Goal: Task Accomplishment & Management: Manage account settings

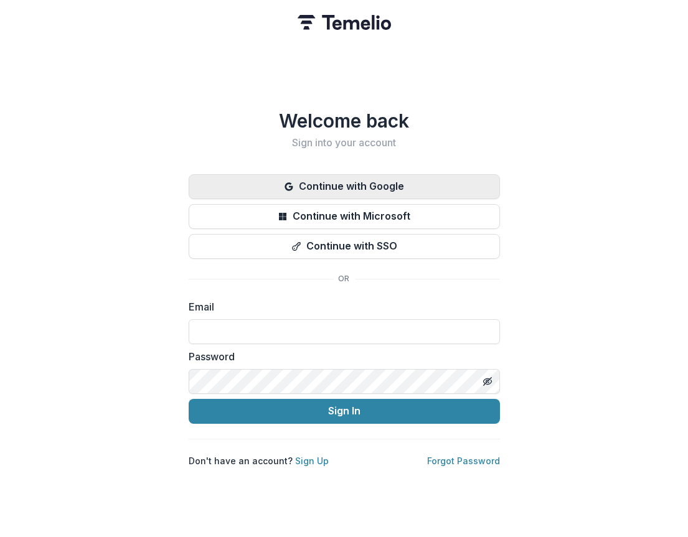
click at [356, 179] on button "Continue with Google" at bounding box center [344, 186] width 311 height 25
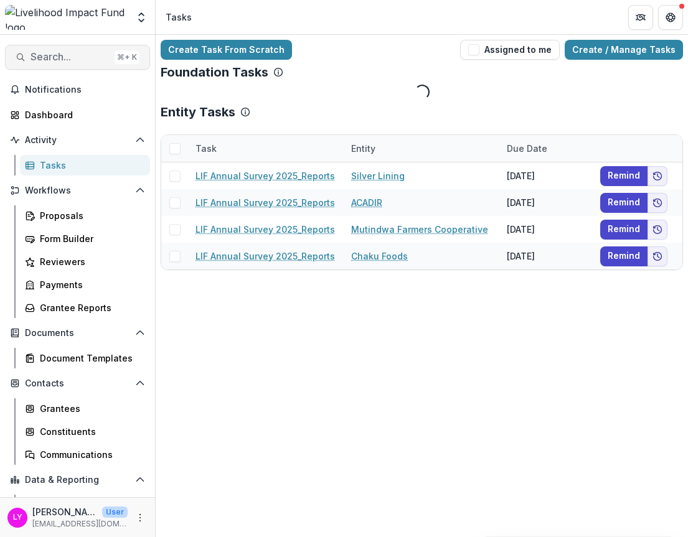
click at [72, 56] on span "Search..." at bounding box center [69, 57] width 79 height 12
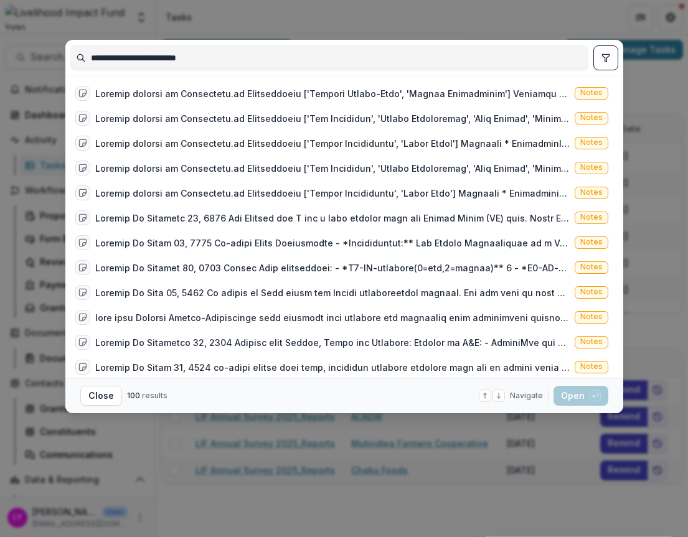
click at [132, 52] on input "**********" at bounding box center [329, 58] width 517 height 20
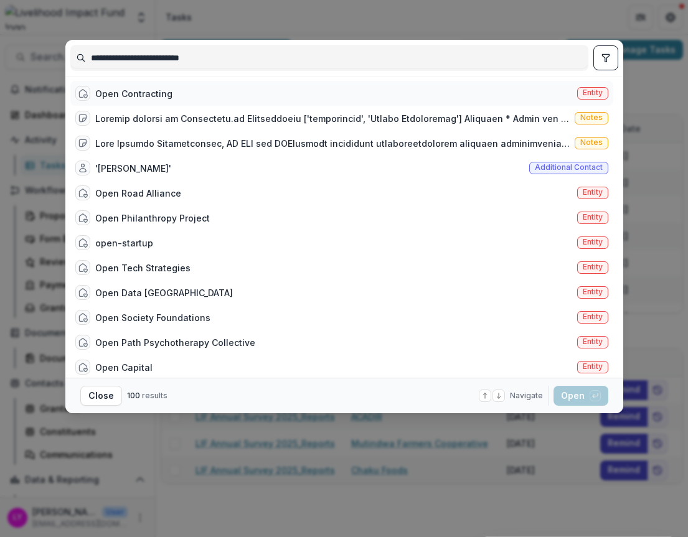
type input "**********"
click at [140, 85] on div "Open Contracting Entity" at bounding box center [341, 93] width 543 height 25
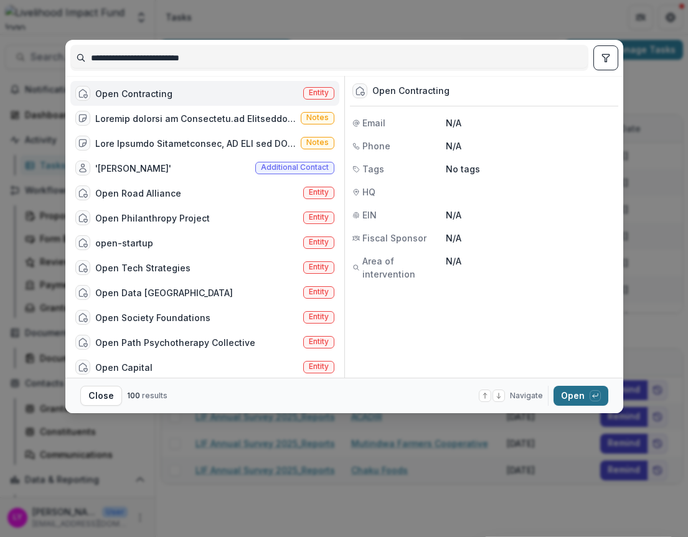
click at [578, 400] on button "Open with enter key" at bounding box center [580, 396] width 55 height 20
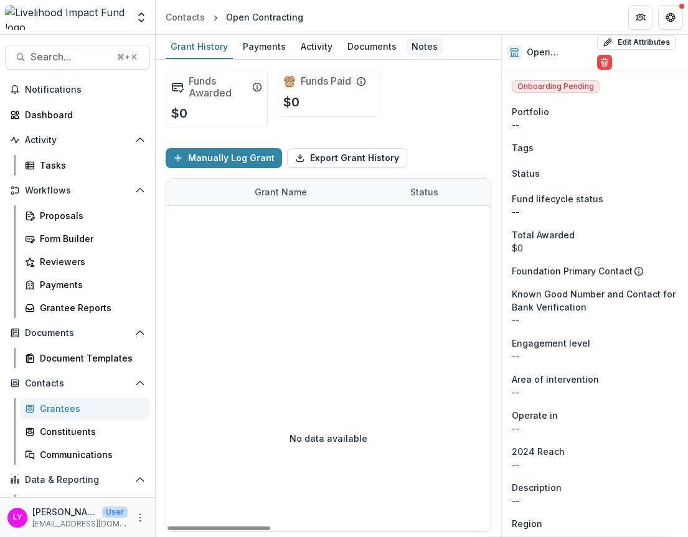
click at [410, 48] on div "Notes" at bounding box center [424, 46] width 36 height 18
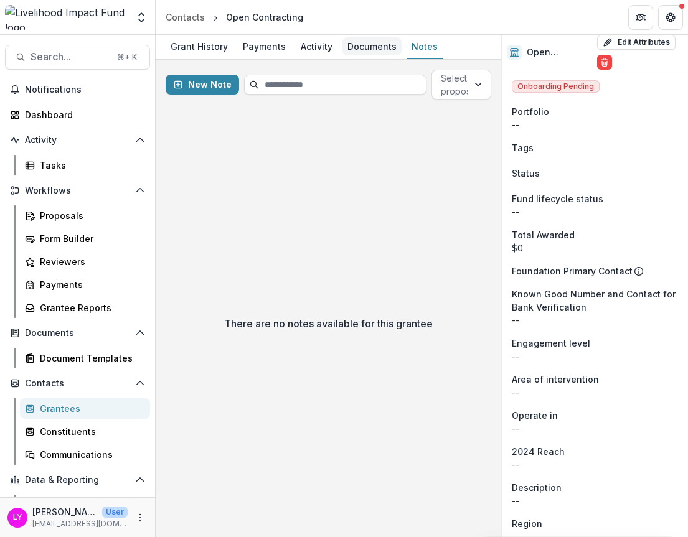
click at [381, 47] on div "Documents" at bounding box center [371, 46] width 59 height 18
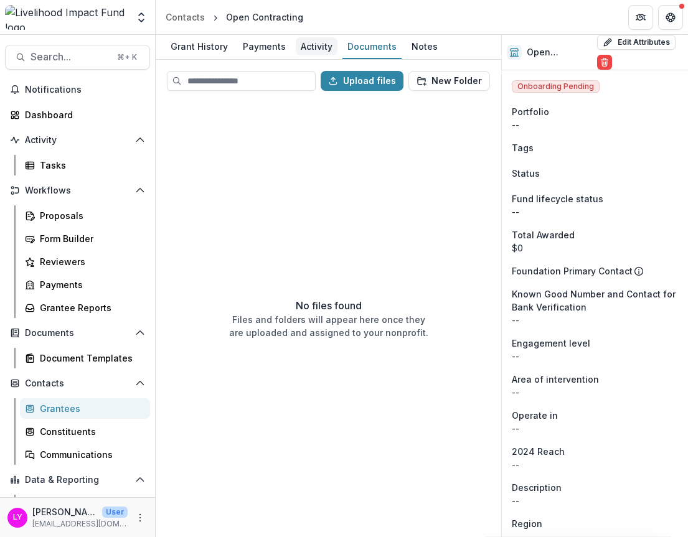
click at [312, 44] on div "Activity" at bounding box center [317, 46] width 42 height 18
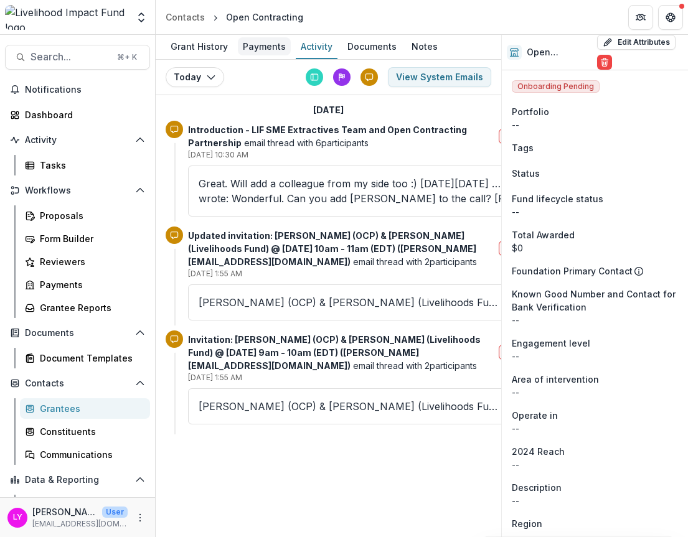
click at [255, 48] on div "Payments" at bounding box center [264, 46] width 53 height 18
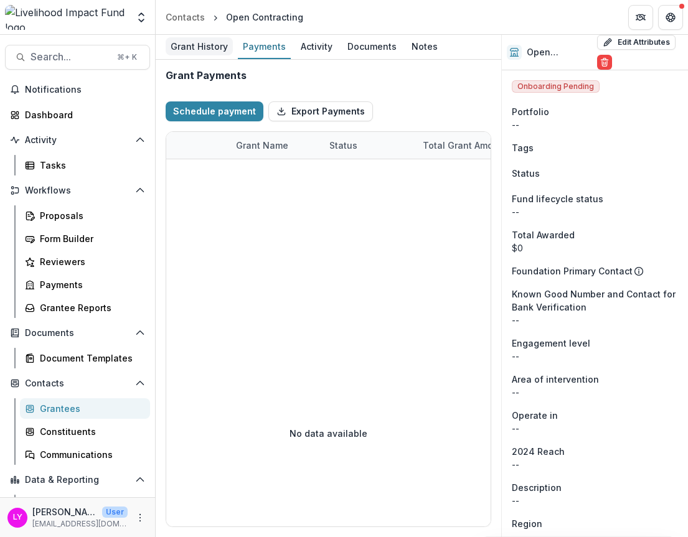
click at [197, 47] on div "Grant History" at bounding box center [199, 46] width 67 height 18
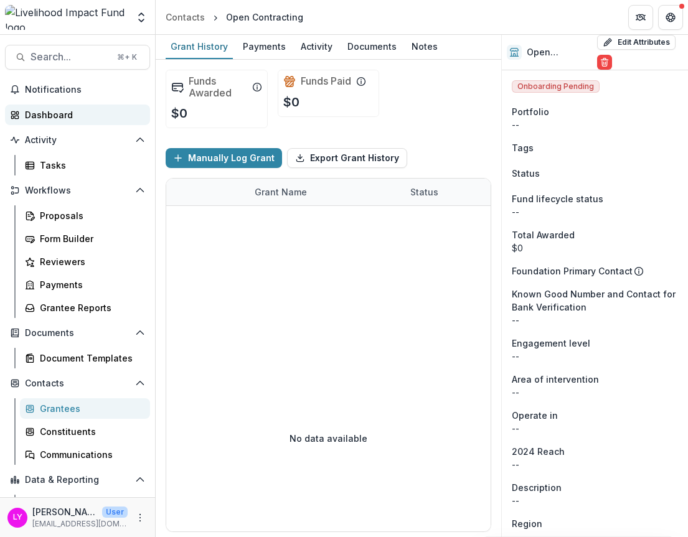
click at [31, 117] on div "Dashboard" at bounding box center [82, 114] width 115 height 13
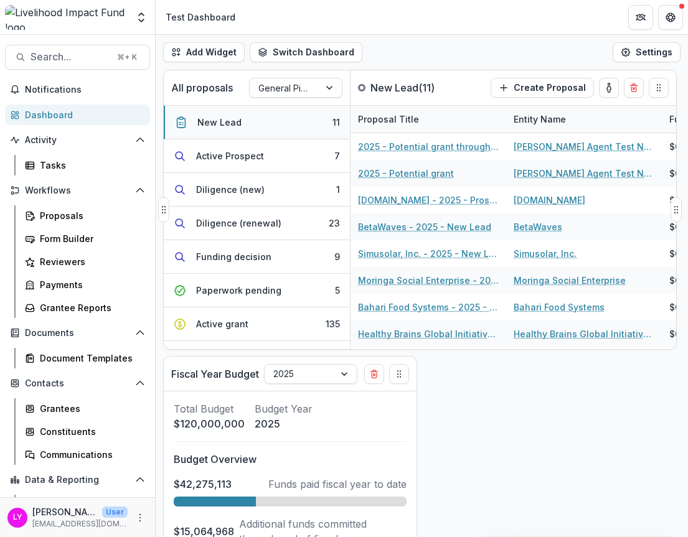
click at [246, 124] on button "New Lead 11" at bounding box center [257, 123] width 186 height 34
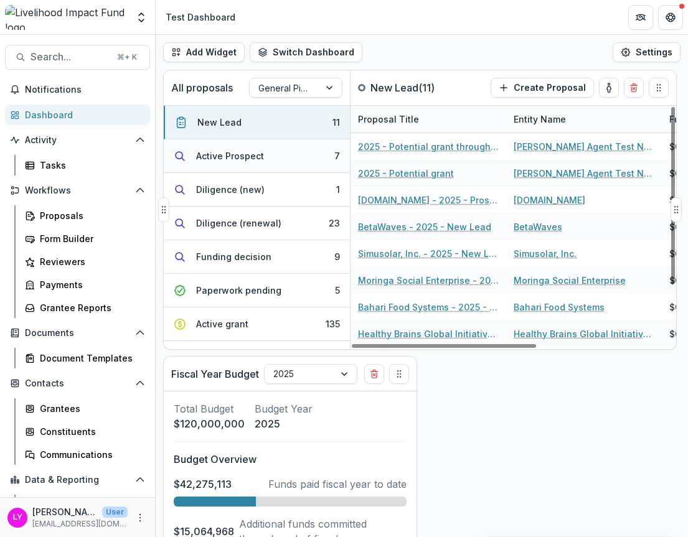
click at [279, 157] on button "Active Prospect 7" at bounding box center [257, 156] width 186 height 34
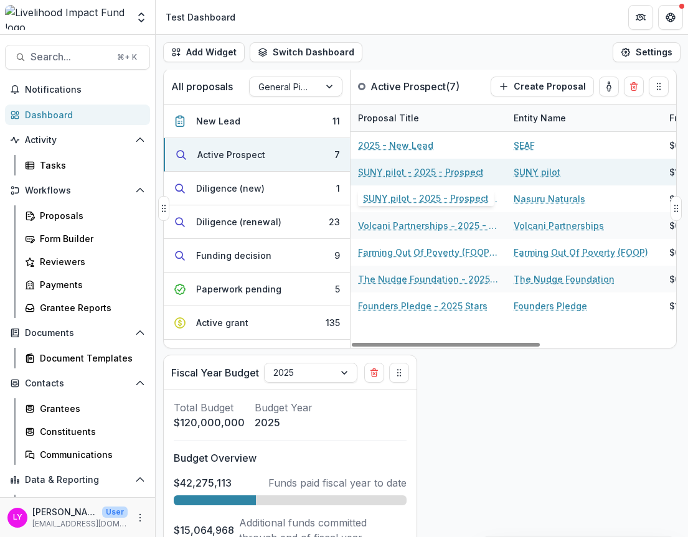
click at [445, 172] on link "SUNY pilot - 2025 - Prospect" at bounding box center [421, 172] width 126 height 13
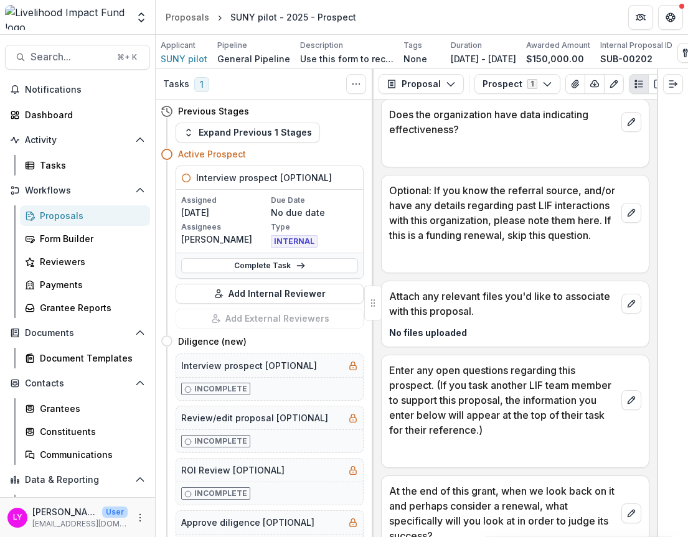
scroll to position [1440, 0]
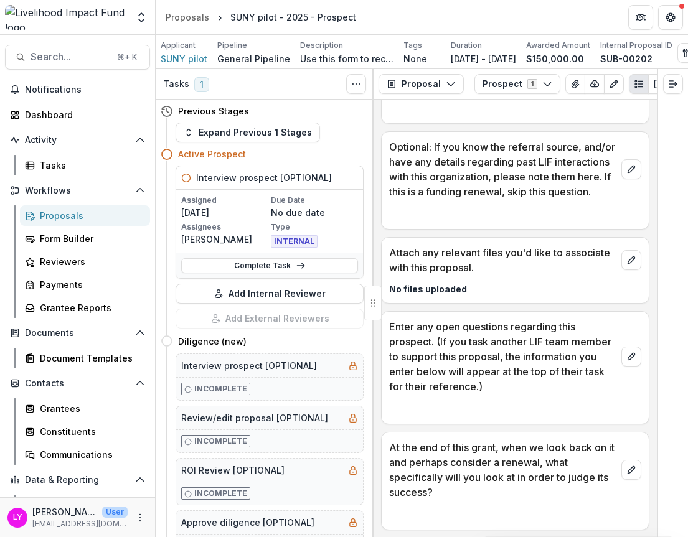
click at [584, 55] on p "$150,000.00" at bounding box center [555, 58] width 58 height 13
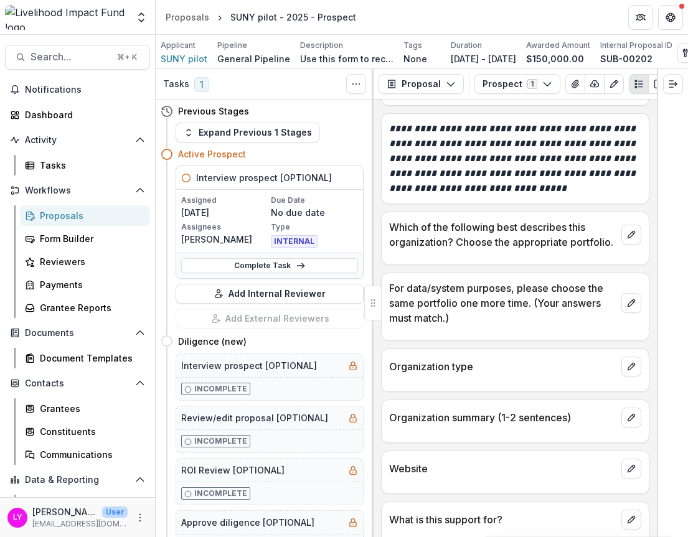
scroll to position [0, 0]
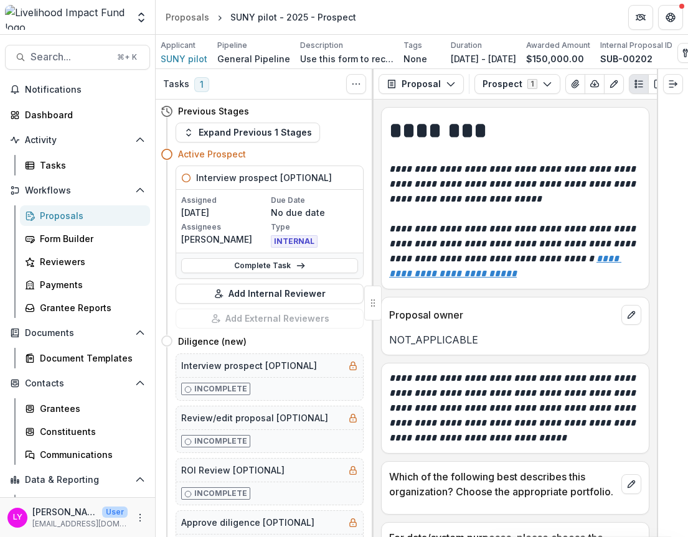
click at [514, 73] on div "Proposal Proposal Payments Reports Grant Agreements Board Summaries Bank Detail…" at bounding box center [514, 84] width 283 height 30
click at [510, 81] on button "Prospect 1" at bounding box center [517, 84] width 86 height 20
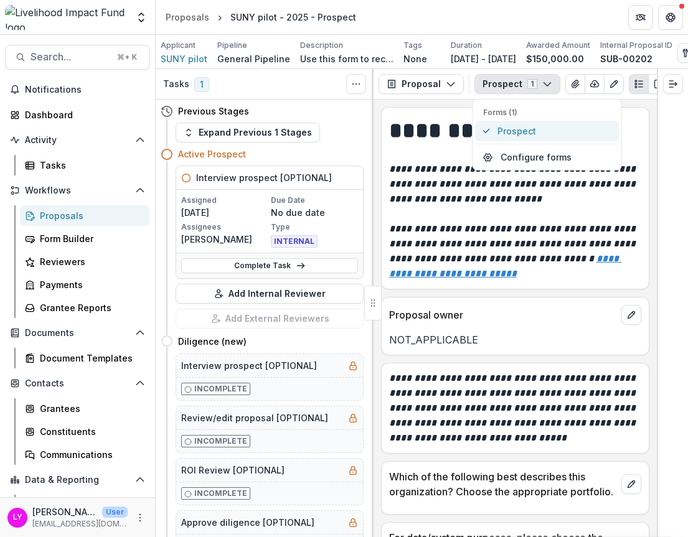
click at [508, 125] on span "Prospect" at bounding box center [554, 130] width 114 height 13
click at [405, 131] on h1 "********" at bounding box center [513, 130] width 248 height 31
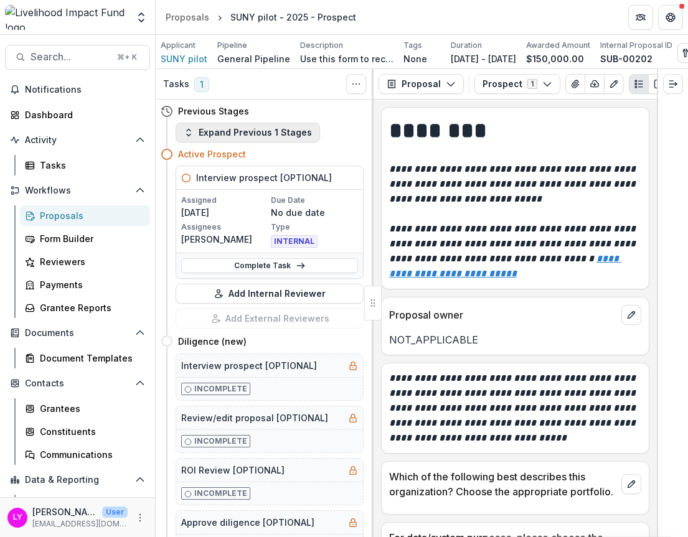
click at [250, 136] on button "Expand Previous 1 Stages" at bounding box center [248, 133] width 144 height 20
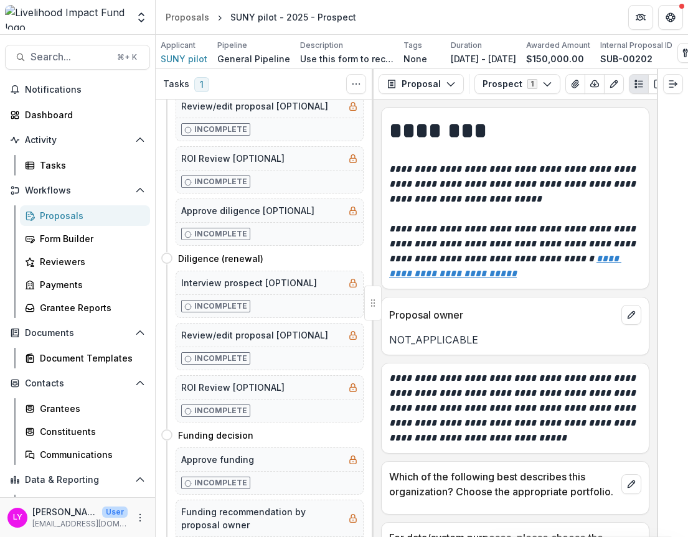
scroll to position [93, 0]
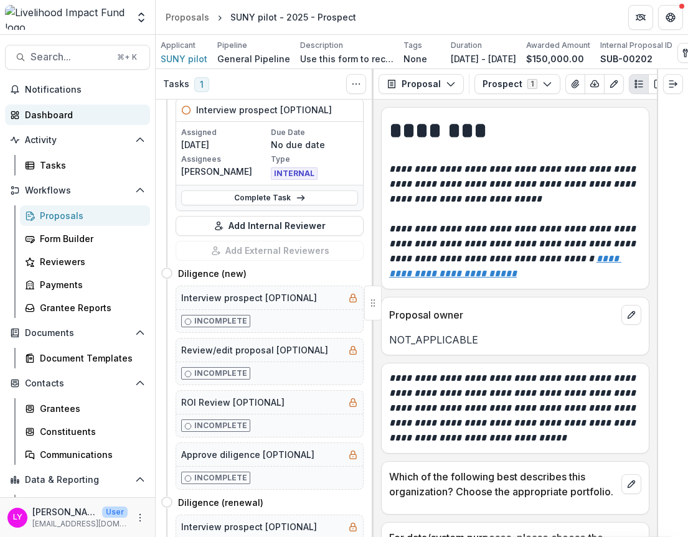
click at [62, 110] on div "Dashboard" at bounding box center [82, 114] width 115 height 13
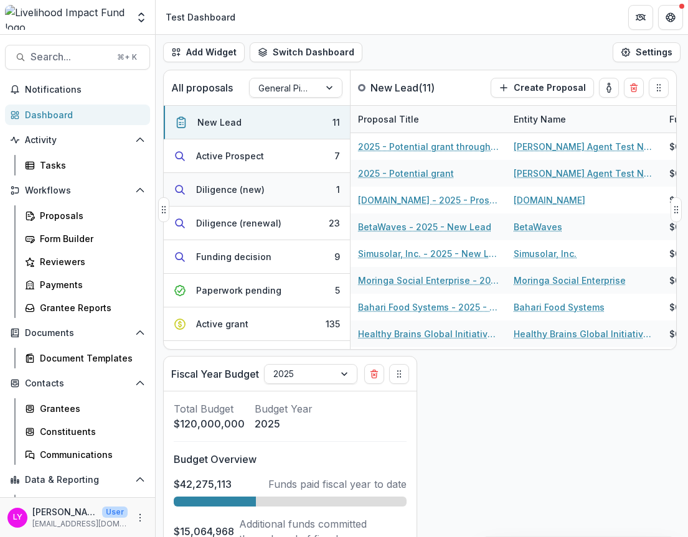
click at [238, 180] on button "Diligence (new) 1" at bounding box center [257, 190] width 186 height 34
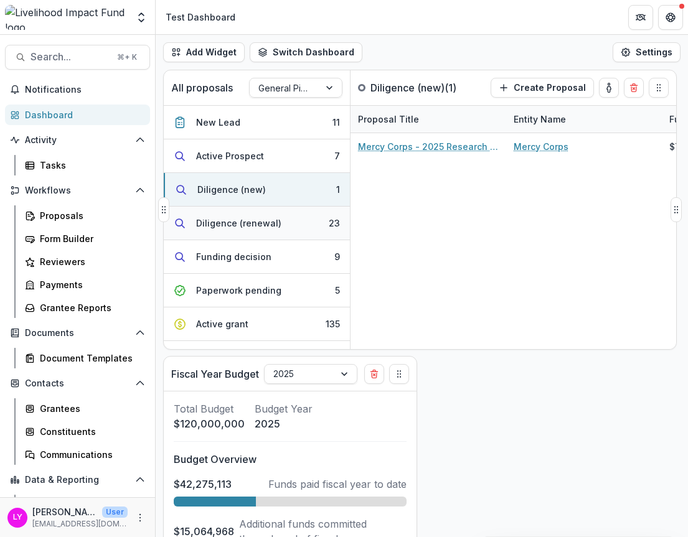
click at [284, 227] on button "Diligence (renewal) 23" at bounding box center [257, 224] width 186 height 34
